Goal: Task Accomplishment & Management: Manage account settings

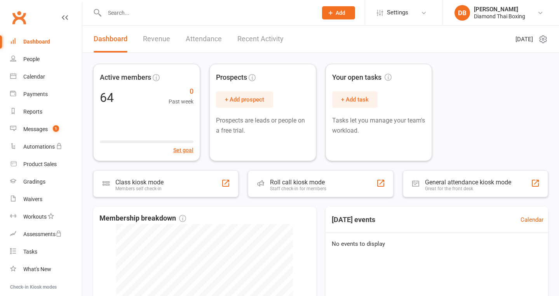
click at [27, 43] on div "Dashboard" at bounding box center [36, 41] width 27 height 6
click at [35, 56] on link "People" at bounding box center [46, 59] width 72 height 17
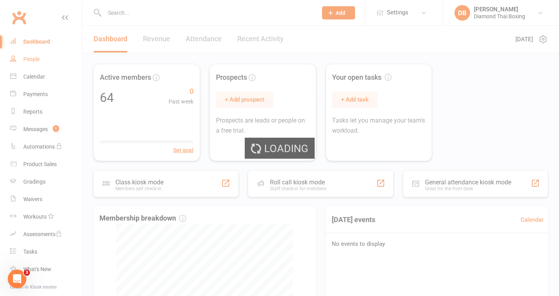
select select "100"
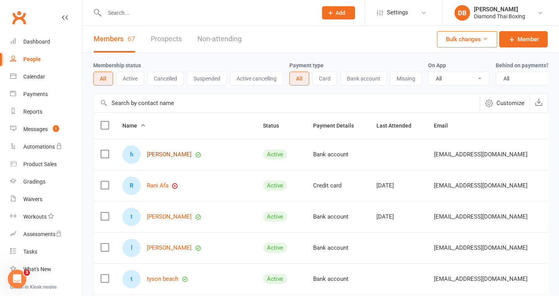
click at [168, 155] on link "[PERSON_NAME]" at bounding box center [169, 154] width 45 height 7
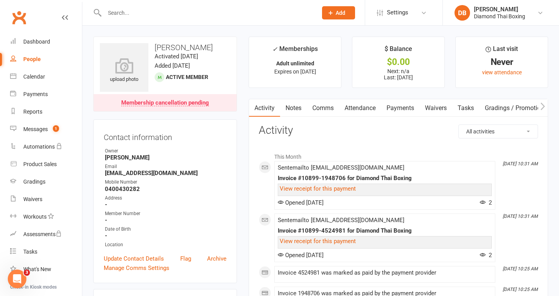
scroll to position [2, 0]
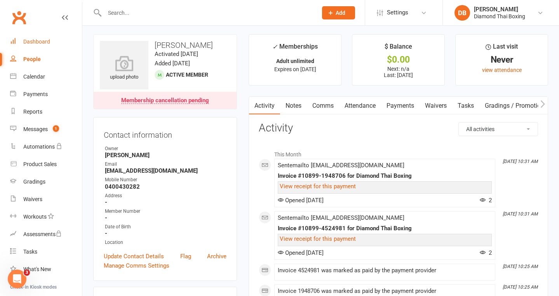
click at [32, 40] on div "Dashboard" at bounding box center [36, 41] width 27 height 6
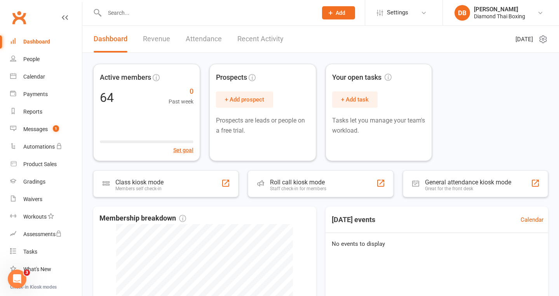
click at [131, 3] on div at bounding box center [202, 12] width 219 height 25
click at [133, 14] on input "text" at bounding box center [207, 12] width 210 height 11
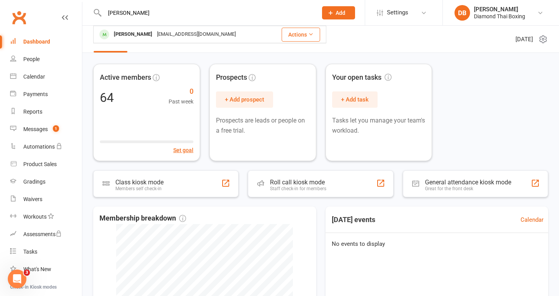
type input "[PERSON_NAME]"
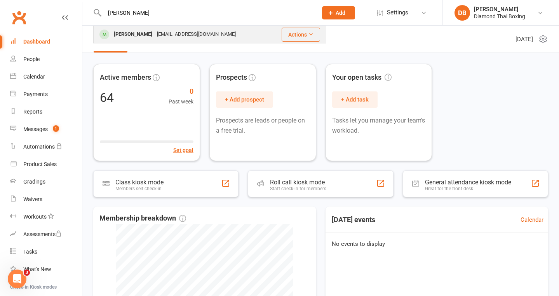
drag, startPoint x: 88, startPoint y: 0, endPoint x: 172, endPoint y: 34, distance: 90.6
click at [172, 34] on div "[EMAIL_ADDRESS][DOMAIN_NAME]" at bounding box center [197, 34] width 84 height 11
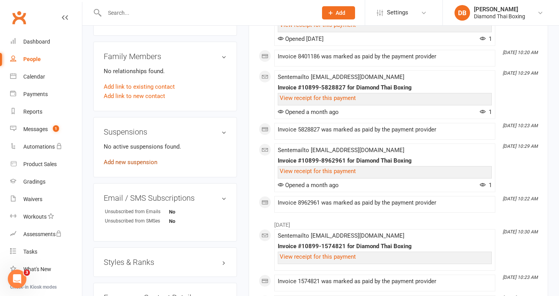
scroll to position [389, 0]
click at [140, 164] on link "Add new suspension" at bounding box center [131, 161] width 54 height 7
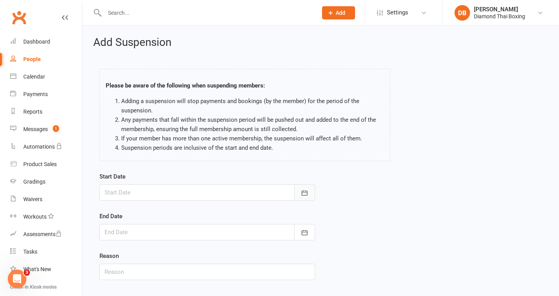
click at [302, 189] on icon "button" at bounding box center [305, 193] width 8 height 8
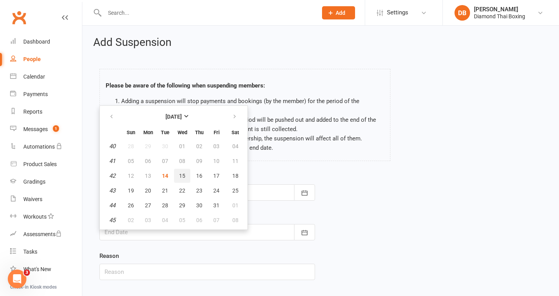
click at [184, 174] on span "15" at bounding box center [182, 176] width 6 height 6
type input "[DATE]"
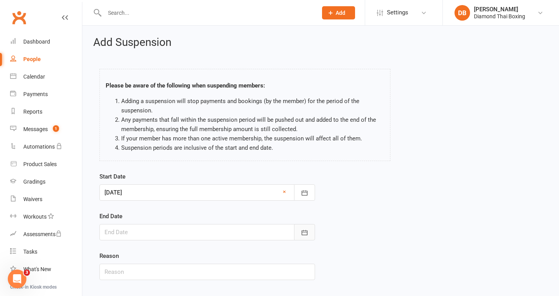
click at [302, 227] on button "button" at bounding box center [304, 232] width 21 height 16
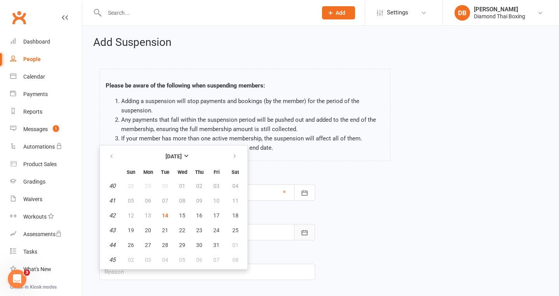
click at [302, 227] on button "button" at bounding box center [304, 232] width 21 height 16
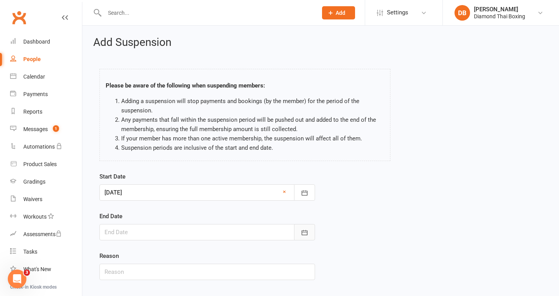
click at [302, 227] on button "button" at bounding box center [304, 232] width 21 height 16
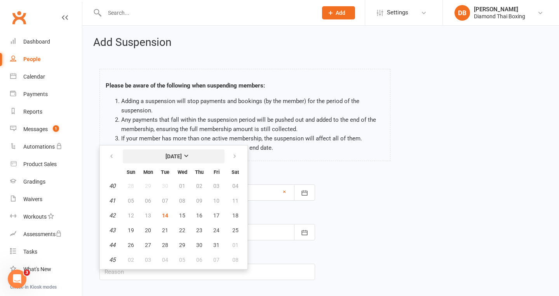
click at [195, 162] on button "[DATE]" at bounding box center [174, 156] width 102 height 14
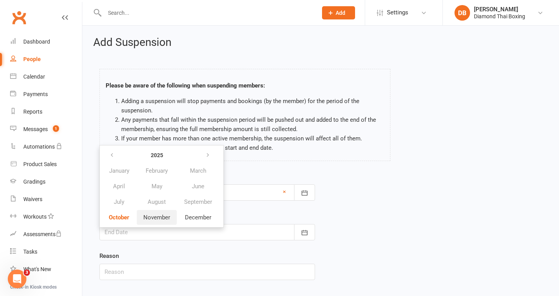
click at [162, 221] on button "November" at bounding box center [157, 217] width 40 height 15
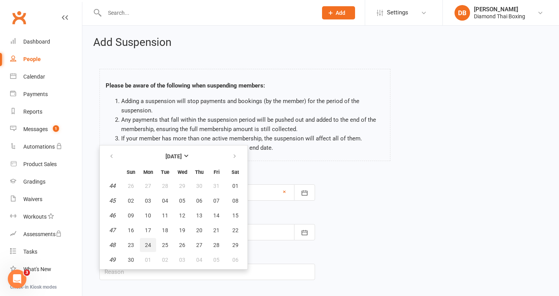
click at [145, 248] on button "24" at bounding box center [148, 245] width 16 height 14
type input "[DATE]"
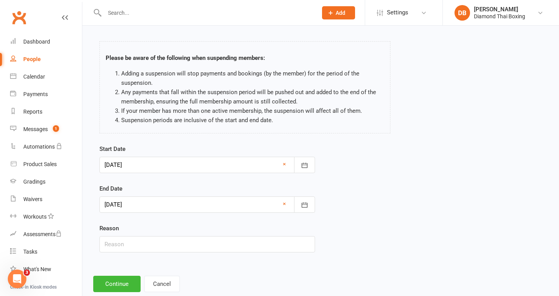
scroll to position [45, 0]
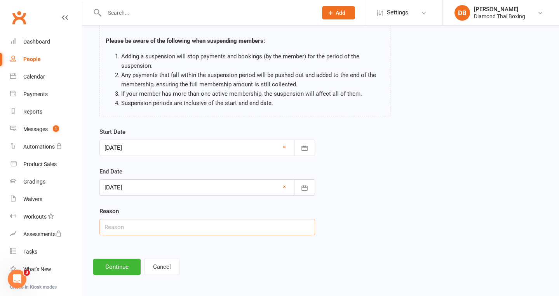
click at [140, 230] on input "text" at bounding box center [207, 227] width 216 height 16
type input "injury"
click at [108, 260] on button "Continue" at bounding box center [116, 266] width 47 height 16
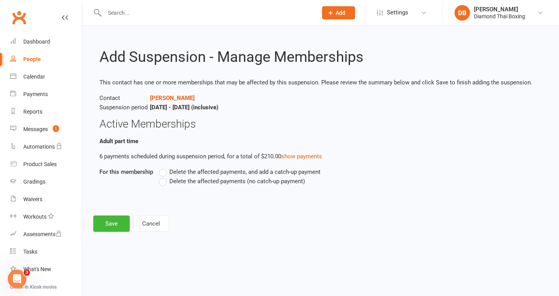
scroll to position [0, 0]
click at [188, 181] on span "Delete the affected payments (no catch-up payment)" at bounding box center [237, 180] width 136 height 8
click at [164, 176] on input "Delete the affected payments (no catch-up payment)" at bounding box center [161, 176] width 5 height 0
click at [108, 224] on button "Save" at bounding box center [111, 223] width 37 height 16
